Goal: Task Accomplishment & Management: Manage account settings

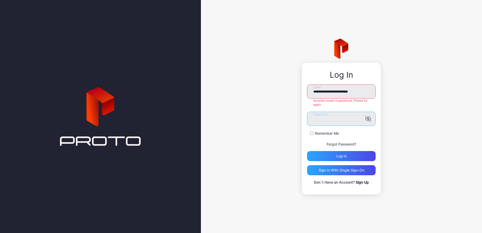
click at [307, 151] on button "Log in" at bounding box center [341, 156] width 69 height 10
click at [338, 144] on link "Forgot Password?" at bounding box center [341, 144] width 29 height 4
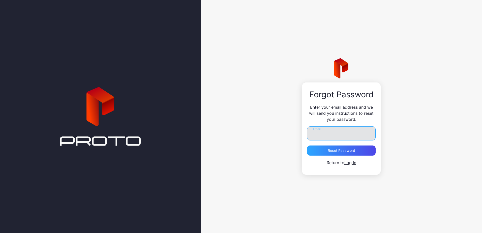
click at [345, 136] on input "Email" at bounding box center [341, 133] width 69 height 14
type input "**********"
click at [342, 151] on div "Reset Password" at bounding box center [341, 150] width 27 height 4
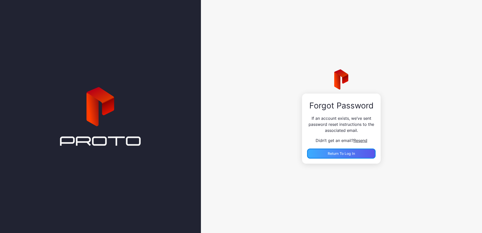
click at [357, 150] on div "Return to Log In" at bounding box center [341, 153] width 69 height 10
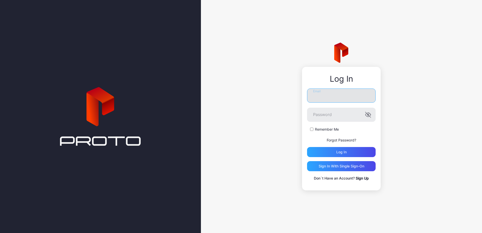
click at [337, 93] on input "Email" at bounding box center [341, 95] width 69 height 14
type input "**********"
click at [307, 147] on button "Log in" at bounding box center [341, 152] width 69 height 10
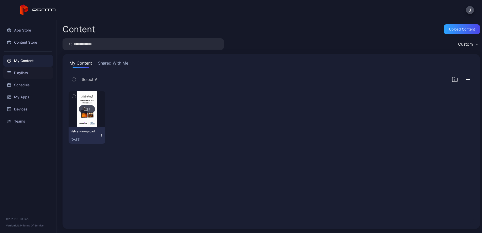
click at [25, 71] on div "Playlists" at bounding box center [28, 73] width 50 height 12
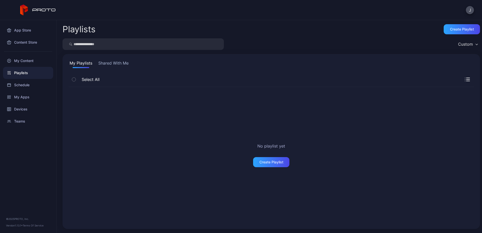
click at [28, 73] on div "Playlists" at bounding box center [28, 73] width 50 height 12
click at [111, 63] on button "Shared With Me" at bounding box center [113, 64] width 32 height 8
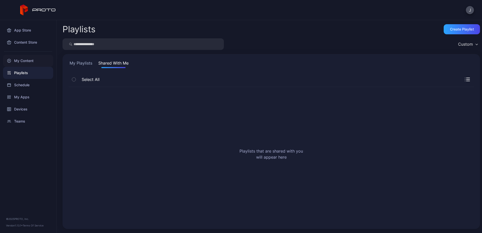
click at [35, 62] on div "My Content" at bounding box center [28, 61] width 50 height 12
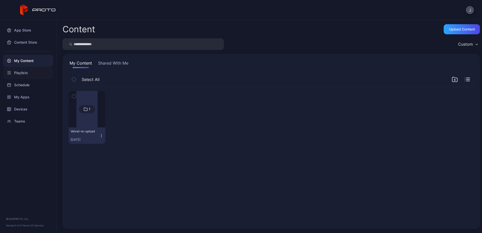
click at [30, 72] on div "Playlists" at bounding box center [28, 73] width 50 height 12
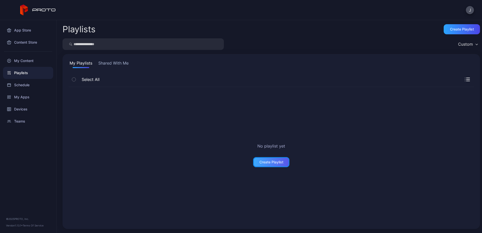
click at [262, 162] on div "Create Playlist" at bounding box center [271, 162] width 24 height 4
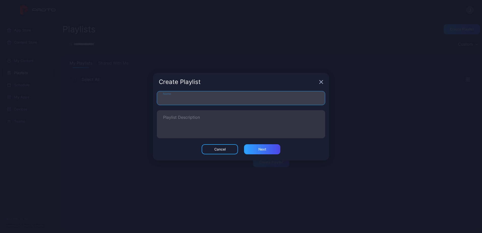
click at [253, 101] on input "Name" at bounding box center [241, 98] width 168 height 14
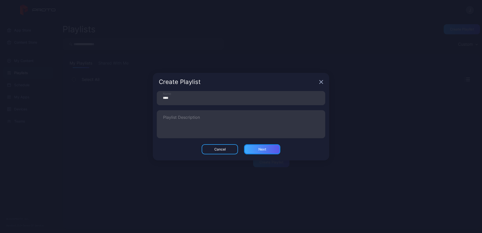
click at [256, 148] on div "Next" at bounding box center [262, 149] width 36 height 10
type input "***"
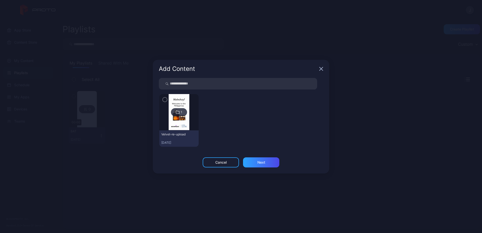
click at [320, 65] on div "Add Content" at bounding box center [241, 69] width 176 height 18
click at [321, 69] on icon "button" at bounding box center [321, 68] width 3 height 3
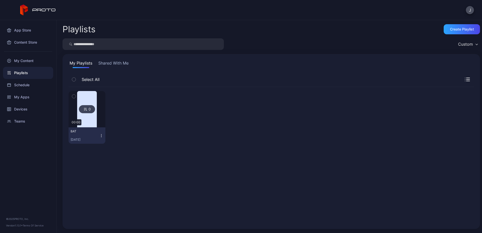
click at [82, 97] on img at bounding box center [87, 109] width 20 height 36
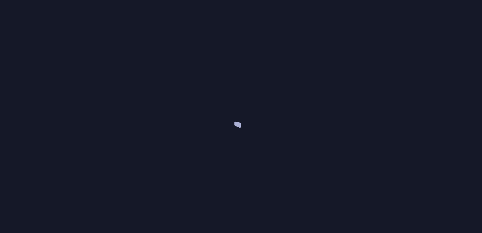
click at [82, 97] on div at bounding box center [241, 116] width 482 height 233
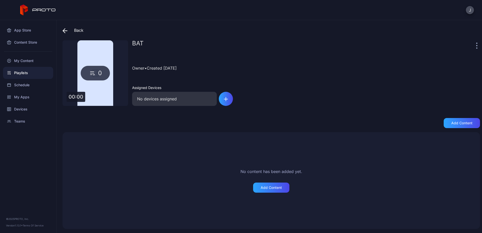
click at [329, 97] on div "BAT Owner • Created [DATE] Assigned Devices No devices assigned" at bounding box center [306, 73] width 348 height 66
click at [97, 73] on div "0" at bounding box center [95, 73] width 29 height 15
click at [279, 186] on div "Add Content" at bounding box center [271, 188] width 21 height 4
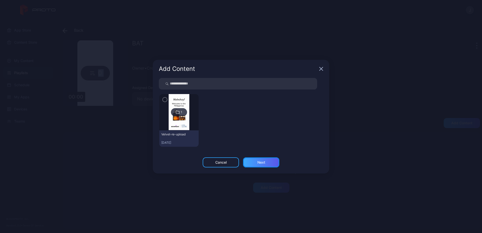
click at [263, 163] on div "Next" at bounding box center [261, 162] width 8 height 4
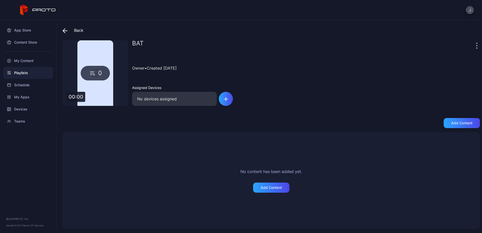
click at [65, 29] on icon at bounding box center [65, 30] width 5 height 5
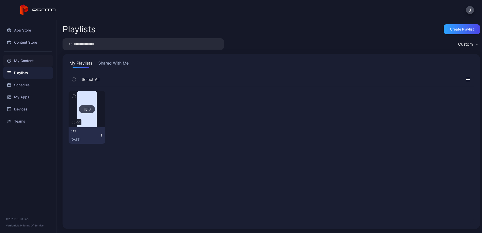
click at [21, 61] on div "My Content" at bounding box center [28, 61] width 50 height 12
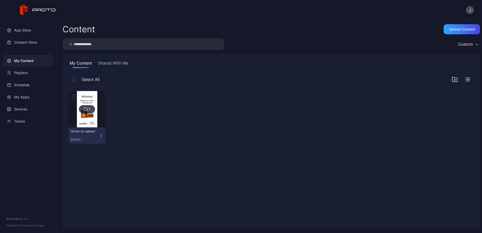
click at [452, 79] on icon "button" at bounding box center [455, 79] width 6 height 6
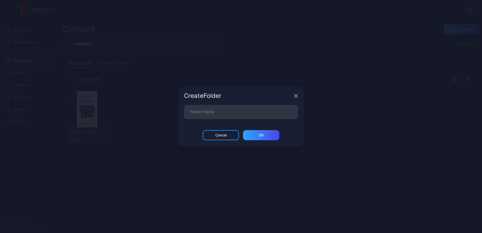
click at [297, 95] on icon "button" at bounding box center [295, 95] width 3 height 3
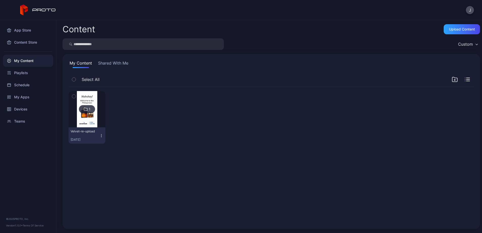
click at [464, 79] on div "Select All" at bounding box center [271, 80] width 405 height 13
click at [466, 81] on icon "button" at bounding box center [467, 81] width 3 height 0
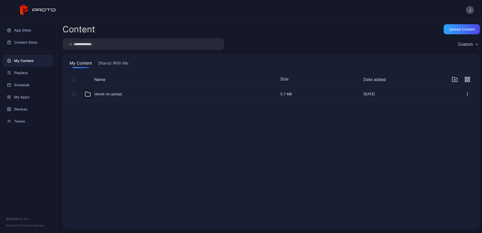
click at [465, 81] on icon "button" at bounding box center [467, 79] width 5 height 5
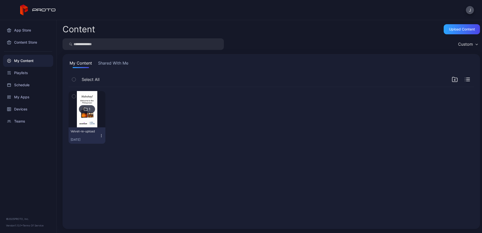
click at [454, 80] on icon "button" at bounding box center [455, 80] width 2 height 0
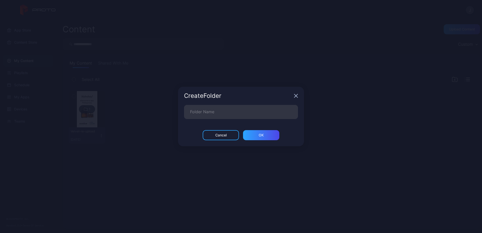
click at [298, 95] on div "Create Folder" at bounding box center [241, 96] width 126 height 18
click at [293, 95] on div "Create Folder" at bounding box center [241, 96] width 126 height 18
click at [297, 95] on icon "button" at bounding box center [296, 96] width 4 height 4
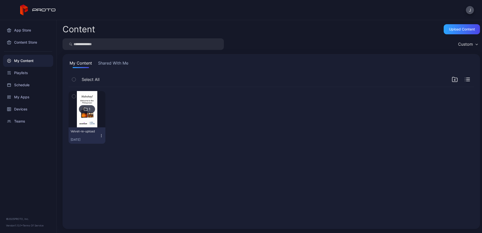
click at [454, 80] on icon "button" at bounding box center [455, 80] width 2 height 0
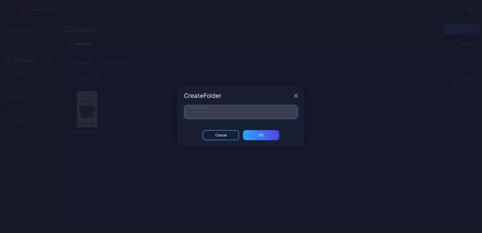
click at [284, 107] on input "Folder Name" at bounding box center [241, 112] width 114 height 14
type input "***"
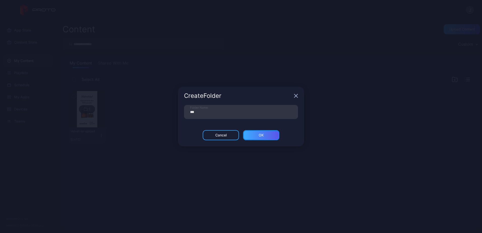
click at [262, 137] on div "ОК" at bounding box center [261, 135] width 36 height 10
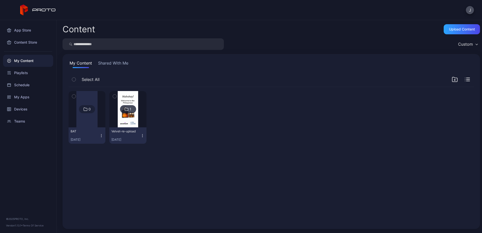
click at [91, 115] on div at bounding box center [86, 109] width 21 height 36
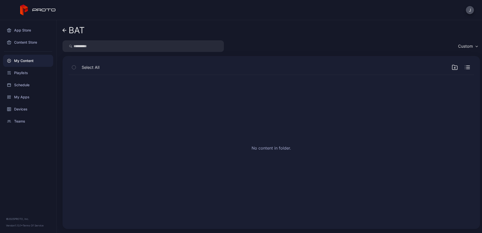
click at [37, 61] on div "My Content" at bounding box center [28, 61] width 50 height 12
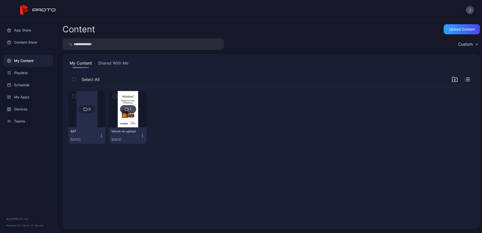
click at [102, 135] on icon "button" at bounding box center [101, 136] width 4 height 4
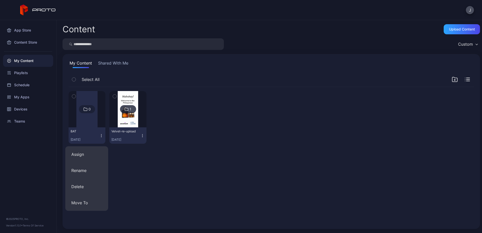
click at [461, 76] on div "Select All" at bounding box center [271, 80] width 405 height 13
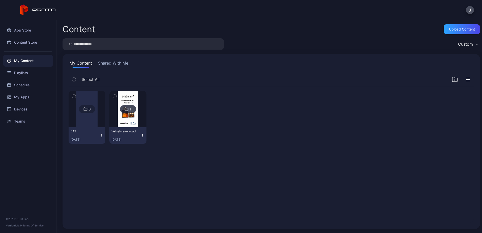
click at [454, 80] on icon "button" at bounding box center [455, 80] width 2 height 0
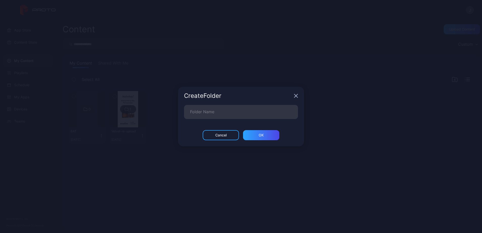
click at [295, 95] on icon "button" at bounding box center [295, 95] width 3 height 3
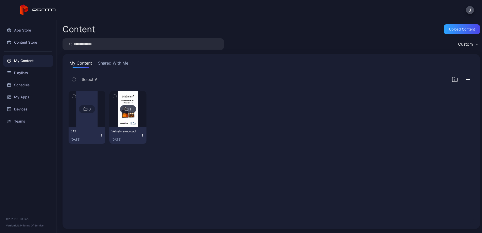
click at [84, 110] on icon at bounding box center [85, 109] width 3 height 3
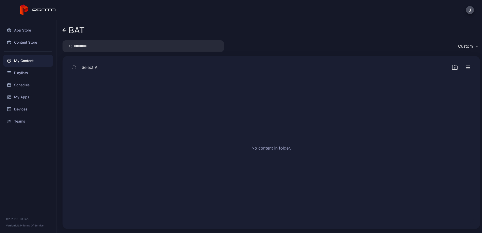
click at [177, 106] on div "No content in folder." at bounding box center [271, 149] width 413 height 156
drag, startPoint x: 177, startPoint y: 106, endPoint x: 397, endPoint y: 93, distance: 220.2
click at [397, 93] on div "No content in folder." at bounding box center [271, 149] width 413 height 156
click at [73, 68] on icon "button" at bounding box center [74, 68] width 4 height 6
click at [468, 44] on div "Custom" at bounding box center [468, 46] width 24 height 8
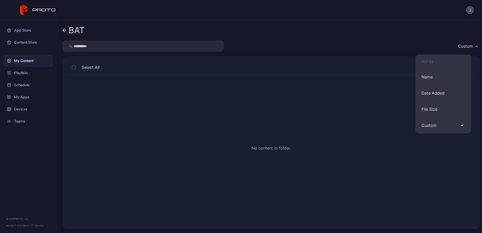
click at [468, 44] on div "Custom" at bounding box center [468, 46] width 24 height 8
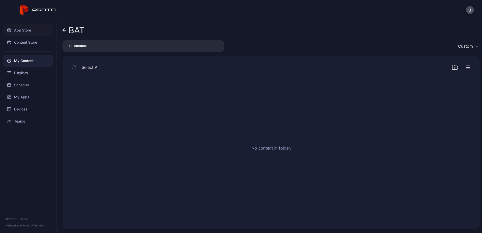
click at [27, 27] on div "App Store" at bounding box center [28, 30] width 50 height 12
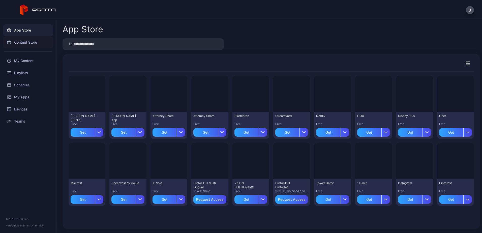
click at [31, 44] on div "Content Store" at bounding box center [28, 42] width 50 height 12
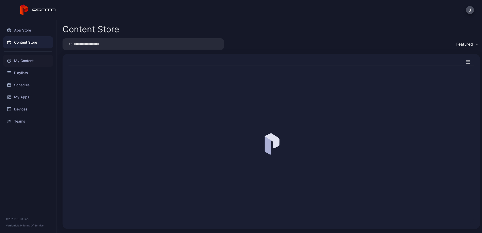
click at [32, 62] on div "My Content" at bounding box center [28, 61] width 50 height 12
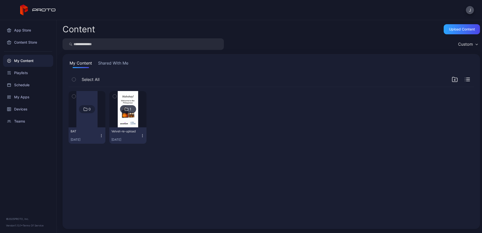
click at [85, 105] on div at bounding box center [86, 109] width 21 height 36
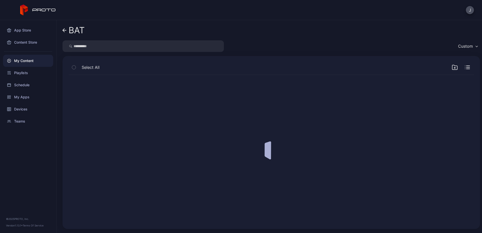
click at [85, 105] on div at bounding box center [271, 149] width 413 height 156
drag, startPoint x: 234, startPoint y: 108, endPoint x: 467, endPoint y: 47, distance: 240.9
click at [467, 47] on button "Custom" at bounding box center [468, 46] width 24 height 12
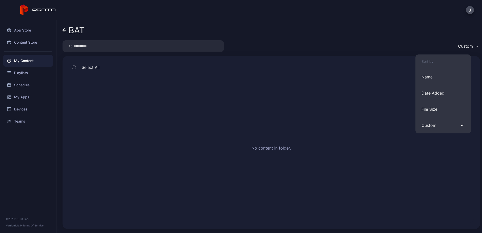
click at [467, 47] on div "Custom" at bounding box center [468, 46] width 24 height 8
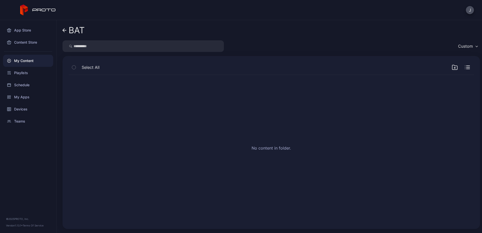
click at [467, 47] on div "Custom" at bounding box center [468, 46] width 24 height 8
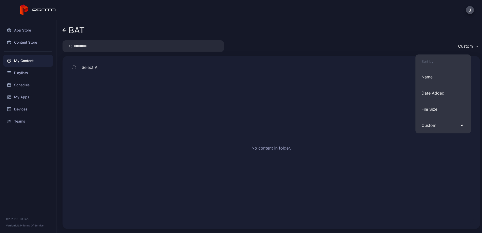
click at [467, 47] on div "Custom" at bounding box center [468, 46] width 24 height 8
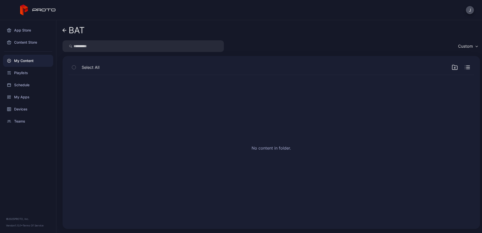
click at [466, 67] on icon "button" at bounding box center [467, 67] width 3 height 0
click at [468, 67] on icon "button" at bounding box center [469, 66] width 2 height 2
click at [472, 13] on button "J" at bounding box center [470, 10] width 8 height 8
click at [225, 137] on div "No content in folder." at bounding box center [271, 149] width 413 height 156
click at [26, 76] on div "Playlists" at bounding box center [28, 73] width 50 height 12
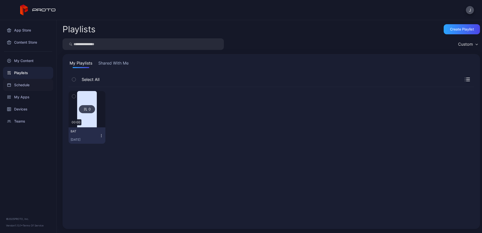
click at [35, 86] on div "Schedule" at bounding box center [28, 85] width 50 height 12
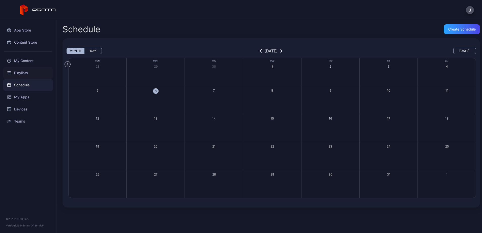
click at [26, 73] on div "Playlists" at bounding box center [28, 73] width 50 height 12
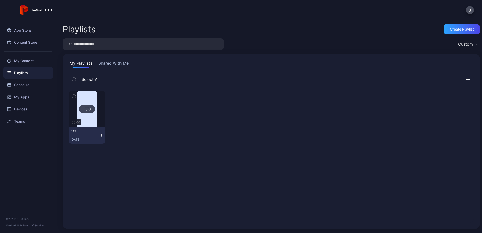
click at [76, 114] on div at bounding box center [87, 109] width 36 height 36
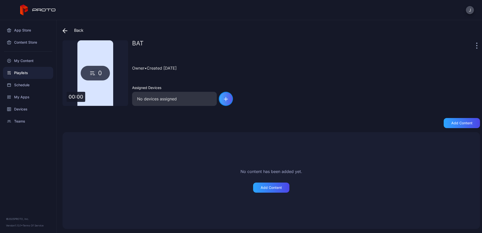
click at [229, 100] on div "button" at bounding box center [226, 99] width 14 height 14
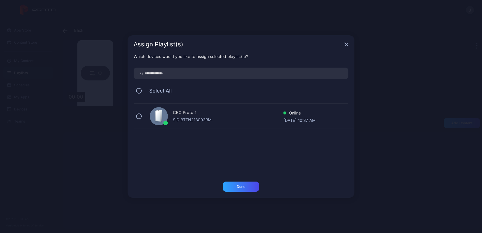
click at [346, 47] on div "Assign Playlist(s)" at bounding box center [241, 44] width 227 height 18
click at [346, 44] on icon "button" at bounding box center [346, 44] width 3 height 3
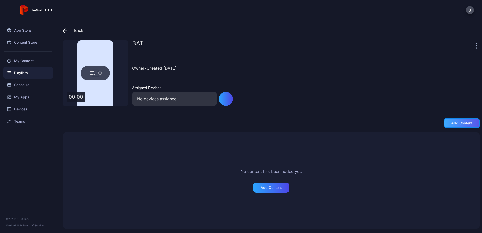
click at [451, 124] on div "Add content" at bounding box center [461, 123] width 21 height 4
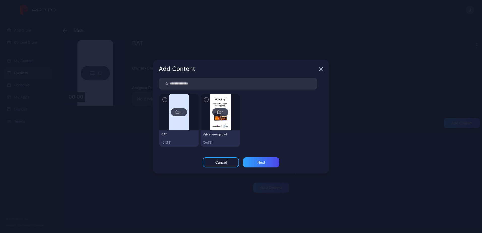
click at [324, 70] on div "Add Content" at bounding box center [241, 69] width 176 height 18
click at [323, 68] on div "Add Content" at bounding box center [241, 69] width 176 height 18
click at [320, 68] on icon "button" at bounding box center [321, 69] width 4 height 4
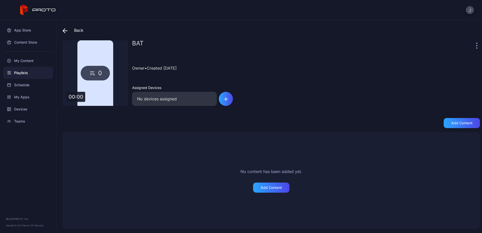
click at [476, 46] on icon "button" at bounding box center [476, 46] width 1 height 6
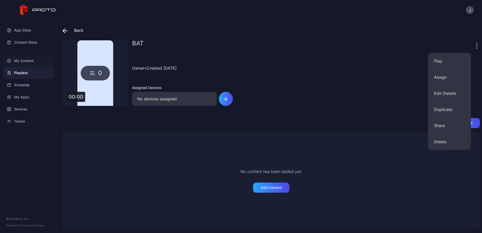
click at [23, 62] on div "My Content" at bounding box center [28, 61] width 50 height 12
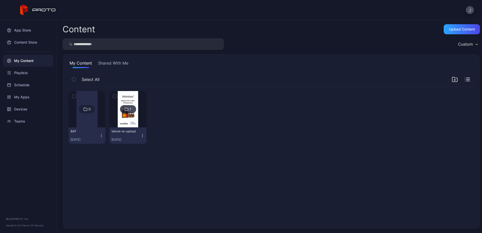
click at [87, 96] on div at bounding box center [86, 109] width 21 height 36
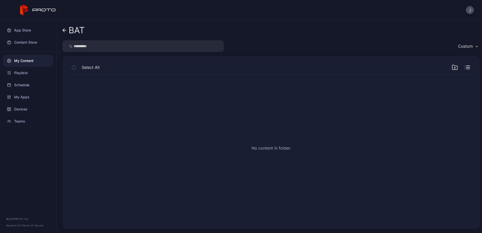
drag, startPoint x: 308, startPoint y: 75, endPoint x: 256, endPoint y: 107, distance: 61.7
click at [256, 107] on div "No content in folder." at bounding box center [271, 149] width 413 height 156
click at [466, 67] on icon "button" at bounding box center [467, 67] width 3 height 0
click at [465, 67] on icon "button" at bounding box center [467, 67] width 5 height 5
click at [469, 44] on div "Custom" at bounding box center [468, 46] width 24 height 8
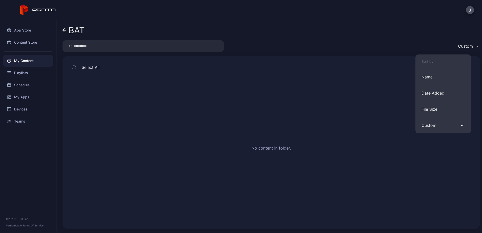
click at [469, 44] on div "Custom" at bounding box center [468, 46] width 24 height 8
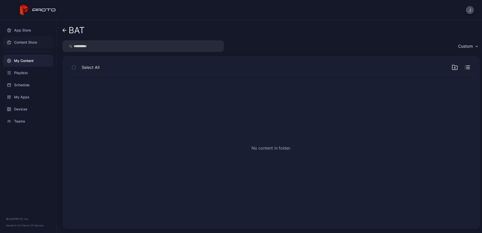
click at [28, 41] on div "Content Store" at bounding box center [28, 42] width 50 height 12
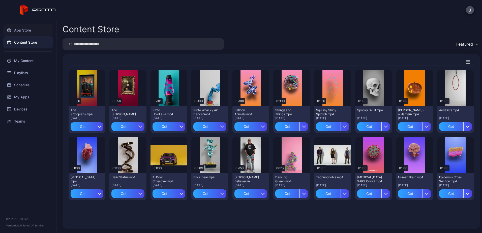
click at [31, 29] on div "App Store" at bounding box center [28, 30] width 50 height 12
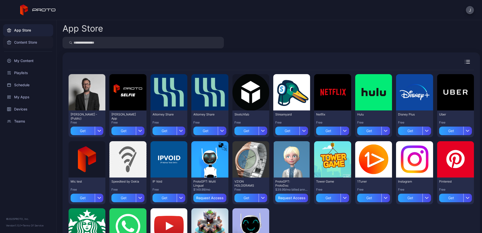
click at [28, 42] on div "Content Store" at bounding box center [28, 42] width 50 height 12
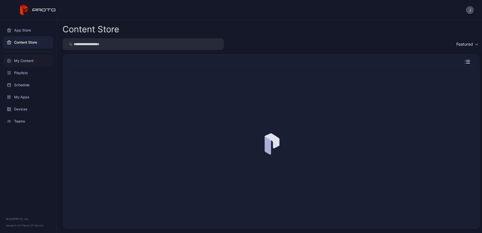
click at [27, 62] on div "My Content" at bounding box center [28, 61] width 50 height 12
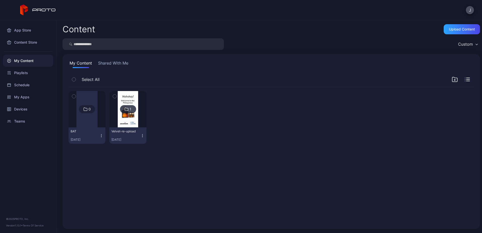
click at [86, 122] on div at bounding box center [86, 109] width 21 height 36
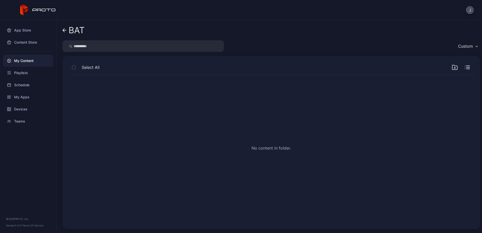
click at [66, 30] on icon at bounding box center [65, 30] width 4 height 0
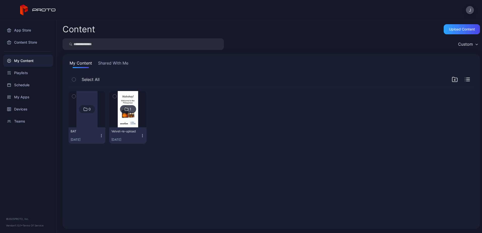
click at [99, 135] on icon "button" at bounding box center [101, 136] width 4 height 4
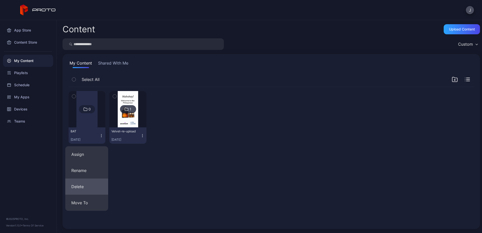
click at [93, 193] on button "Delete" at bounding box center [86, 186] width 43 height 16
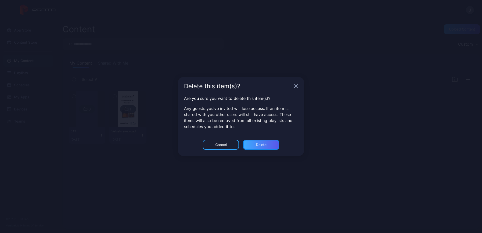
click at [258, 146] on div "Delete" at bounding box center [261, 145] width 11 height 4
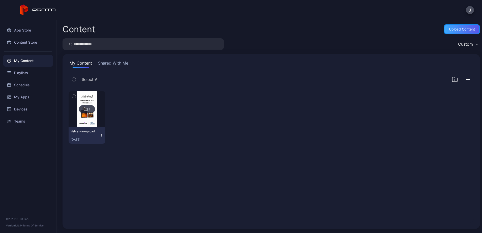
click at [454, 29] on div "Upload Content" at bounding box center [462, 29] width 26 height 4
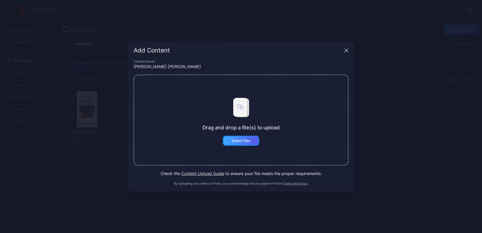
click at [237, 142] on div "Select Files" at bounding box center [241, 141] width 19 height 4
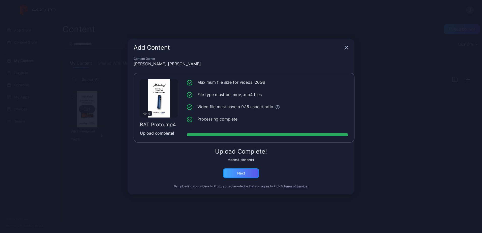
click at [248, 171] on div "Next" at bounding box center [241, 173] width 36 height 10
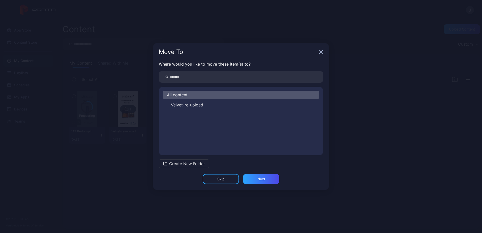
click at [184, 162] on span "Create New Folder" at bounding box center [187, 164] width 36 height 6
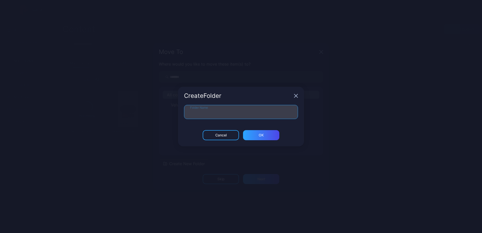
click at [229, 111] on input "Folder Name" at bounding box center [241, 112] width 114 height 14
type input "*"
type input "***"
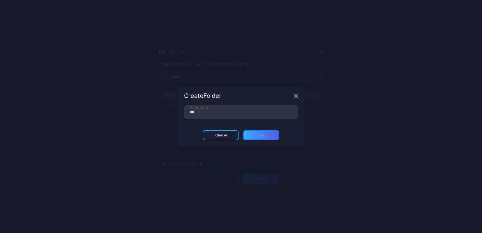
click at [257, 136] on div "ОК" at bounding box center [261, 135] width 36 height 10
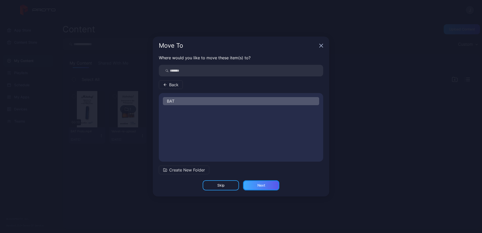
click at [265, 187] on div "Next" at bounding box center [261, 185] width 8 height 4
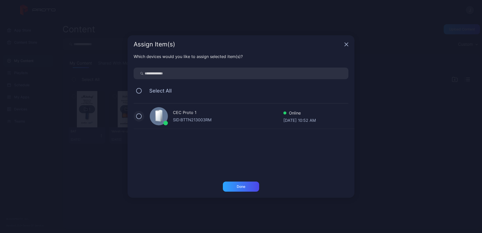
click at [139, 115] on button at bounding box center [139, 116] width 6 height 6
click at [247, 187] on div "Done" at bounding box center [241, 187] width 36 height 10
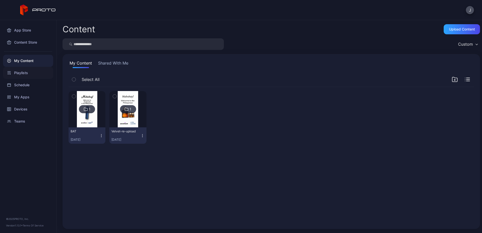
click at [17, 73] on div "Playlists" at bounding box center [28, 73] width 50 height 12
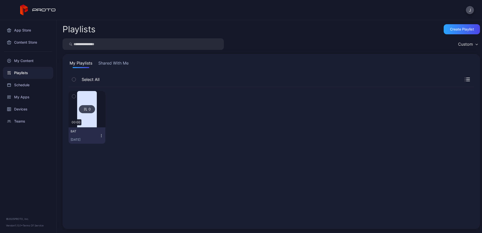
click at [73, 78] on icon "button" at bounding box center [74, 80] width 4 height 6
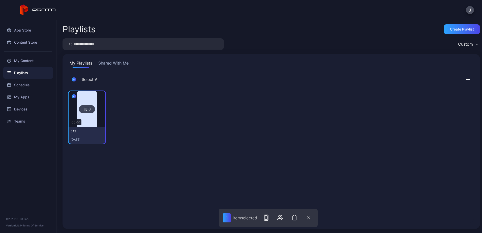
click at [466, 78] on icon "button" at bounding box center [467, 78] width 3 height 0
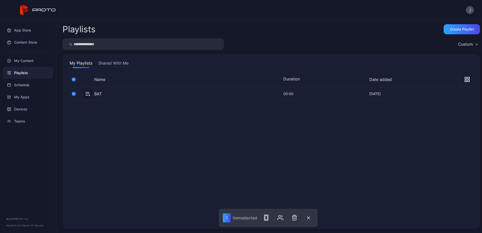
click at [297, 214] on button "button" at bounding box center [294, 218] width 10 height 10
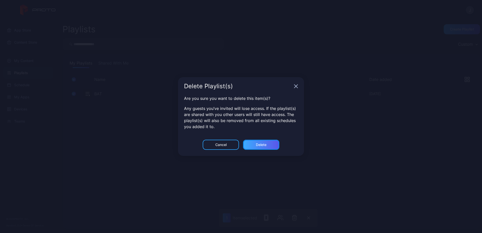
click at [265, 146] on div "Delete" at bounding box center [261, 145] width 11 height 4
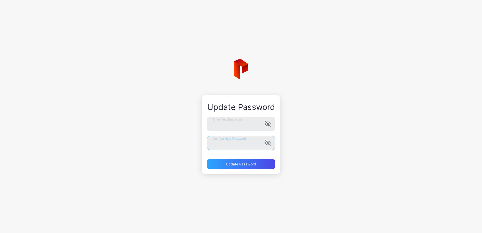
click at [207, 159] on button "Update Password" at bounding box center [241, 164] width 69 height 10
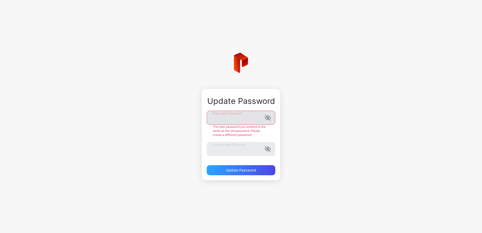
click at [269, 120] on icon "button" at bounding box center [268, 118] width 6 height 6
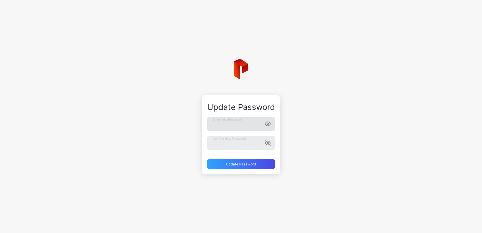
click at [269, 120] on label "Enter New Password" at bounding box center [241, 124] width 69 height 14
click at [267, 143] on icon "button" at bounding box center [267, 143] width 4 height 3
click at [247, 166] on div "Update Password" at bounding box center [241, 164] width 69 height 10
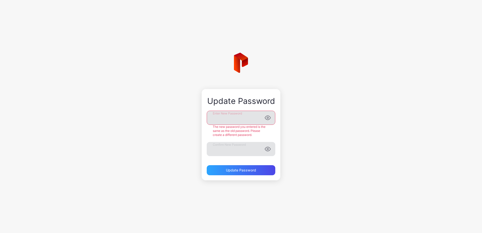
click at [333, 104] on div "Update Password Enter New Password The new password you entered is the same as …" at bounding box center [241, 116] width 482 height 233
